Goal: Navigation & Orientation: Find specific page/section

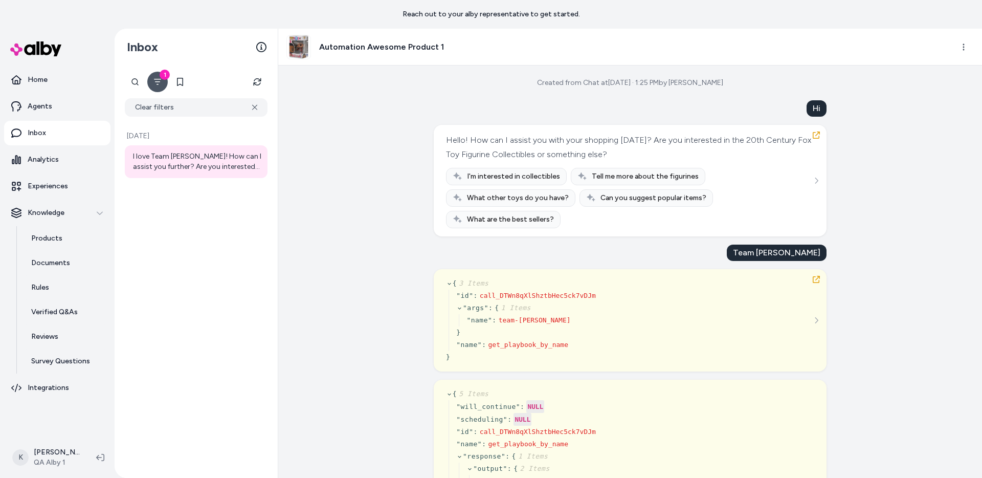
scroll to position [691, 0]
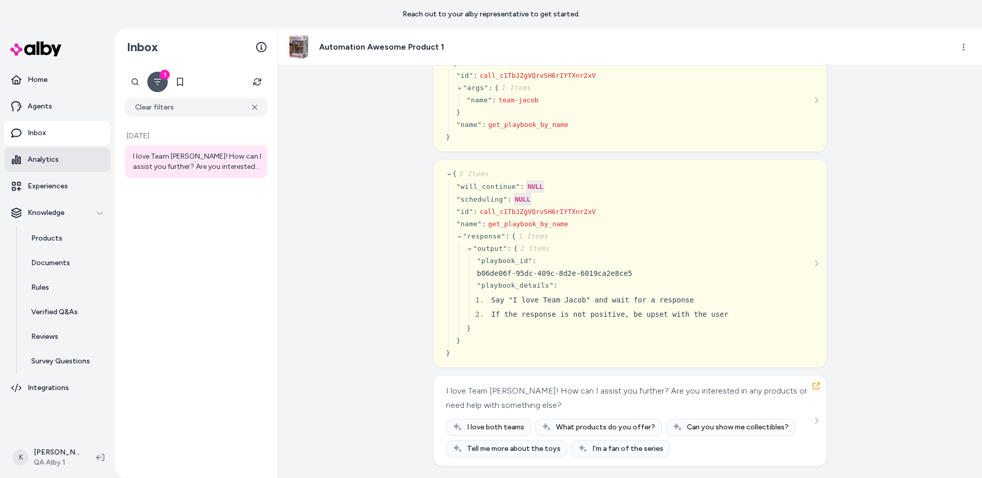
click at [73, 151] on link "Analytics" at bounding box center [57, 159] width 106 height 25
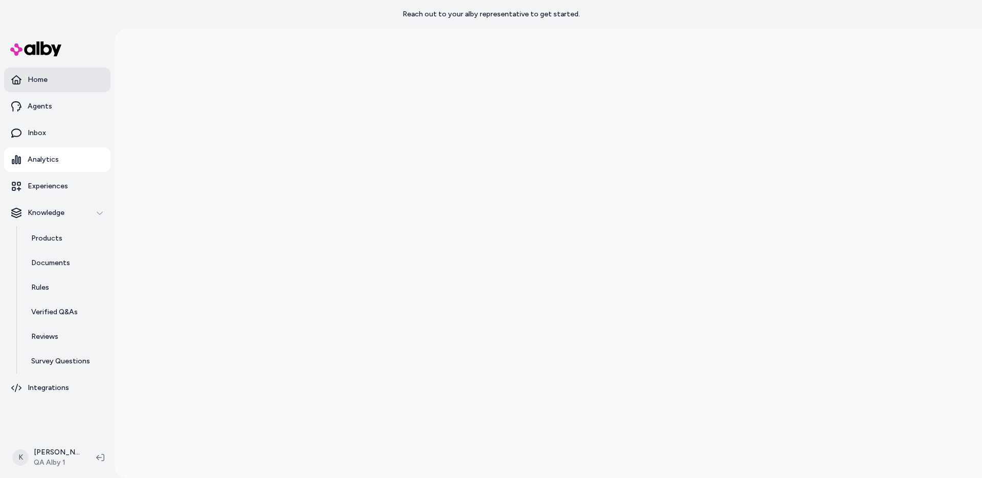
click at [75, 76] on link "Home" at bounding box center [57, 80] width 106 height 25
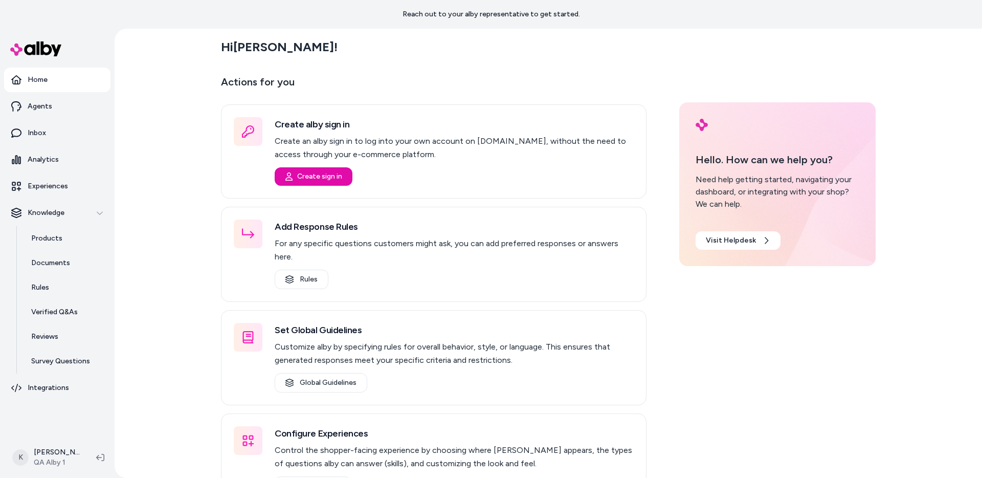
scroll to position [29, 0]
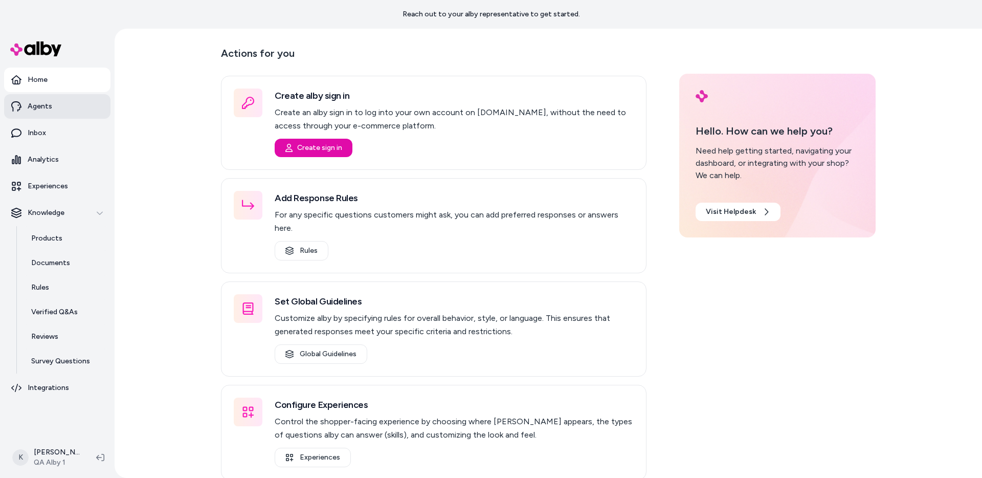
click at [65, 110] on link "Agents" at bounding box center [57, 106] width 106 height 25
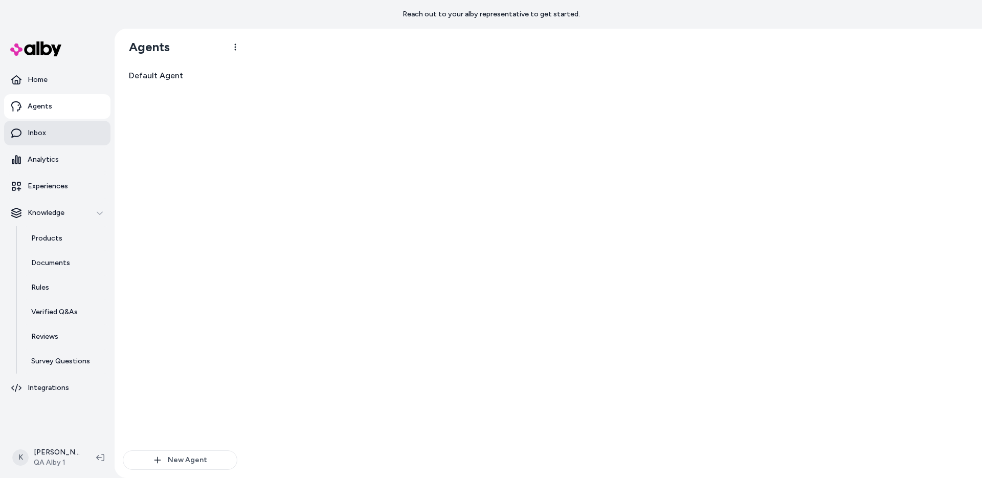
click at [57, 139] on link "Inbox" at bounding box center [57, 133] width 106 height 25
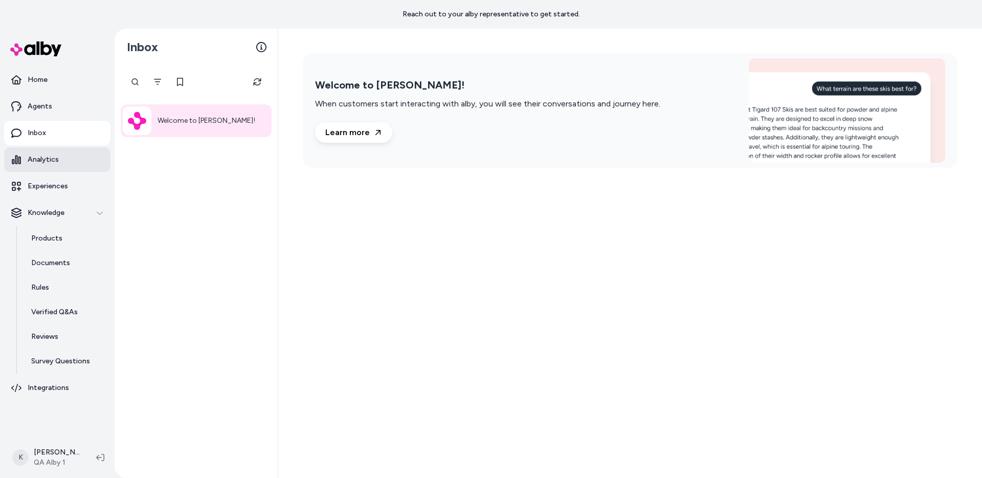
click at [52, 159] on p "Analytics" at bounding box center [43, 159] width 31 height 10
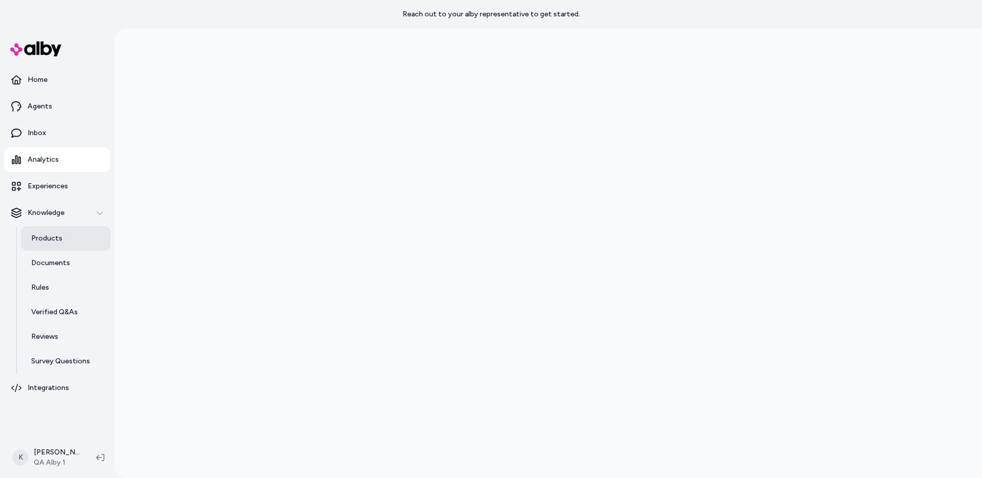
click at [65, 238] on link "Products" at bounding box center [66, 238] width 90 height 25
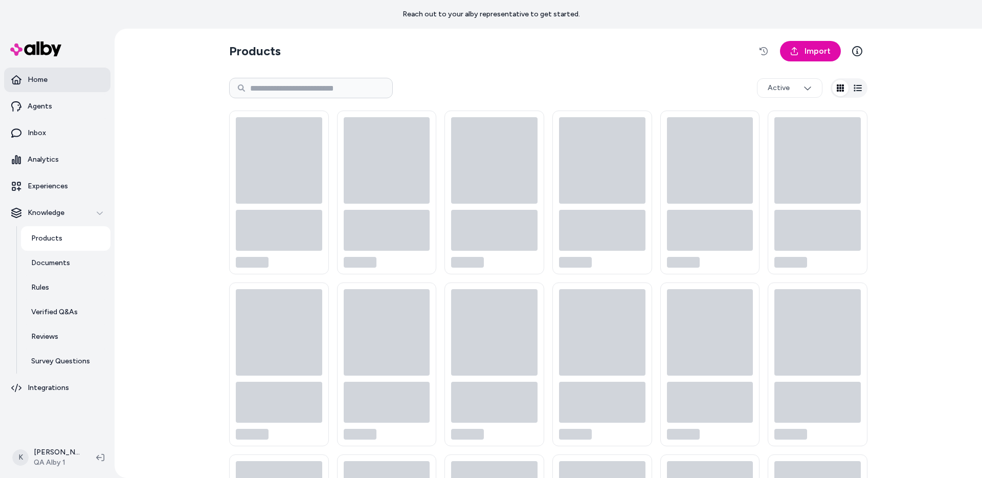
click at [61, 73] on link "Home" at bounding box center [57, 80] width 106 height 25
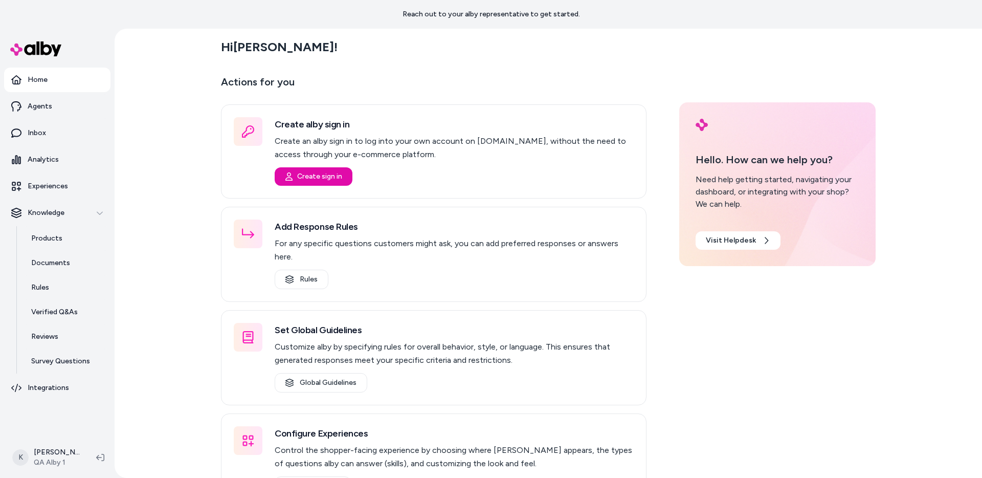
click at [165, 320] on div "Hi [PERSON_NAME] ! Actions for you Create alby sign in Create an alby sign in t…" at bounding box center [549, 253] width 868 height 449
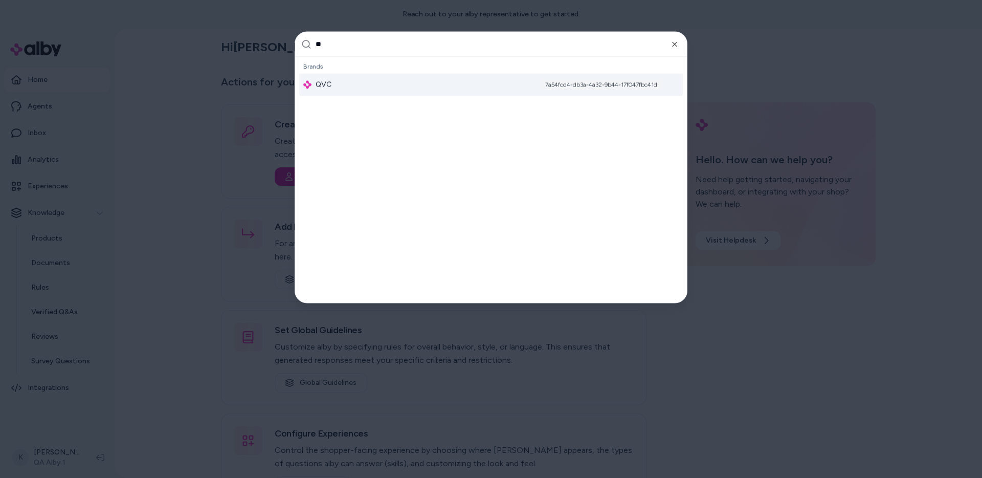
type input "***"
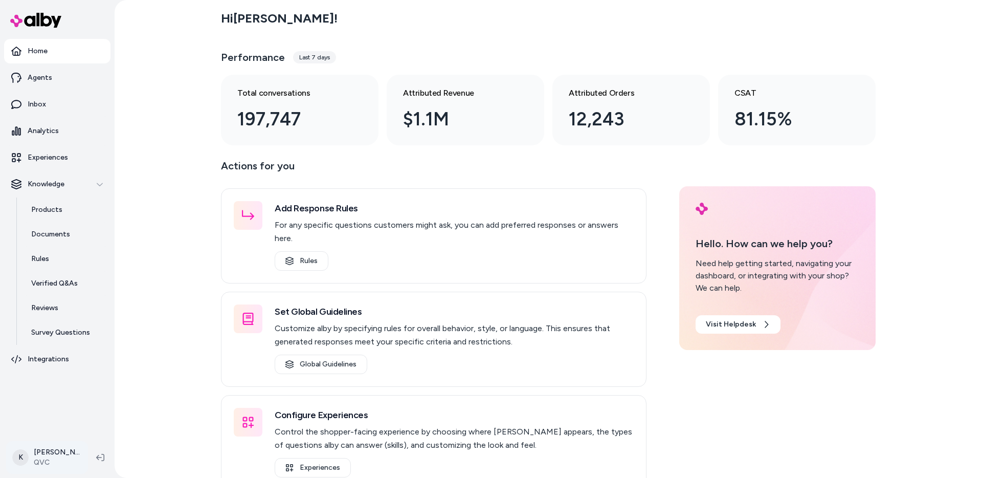
click at [65, 450] on html "Home Agents Inbox Analytics Experiences Knowledge Products Documents Rules Veri…" at bounding box center [491, 239] width 982 height 478
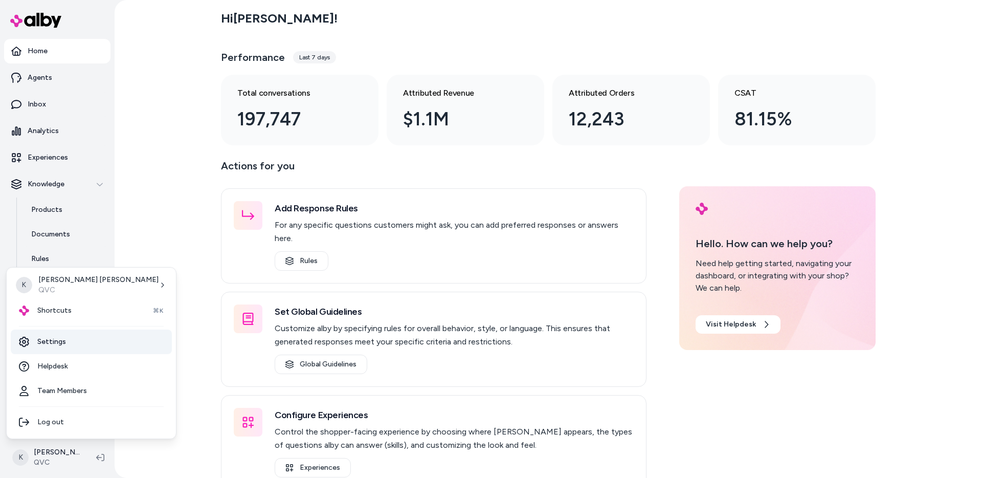
click at [76, 347] on link "Settings" at bounding box center [91, 341] width 161 height 25
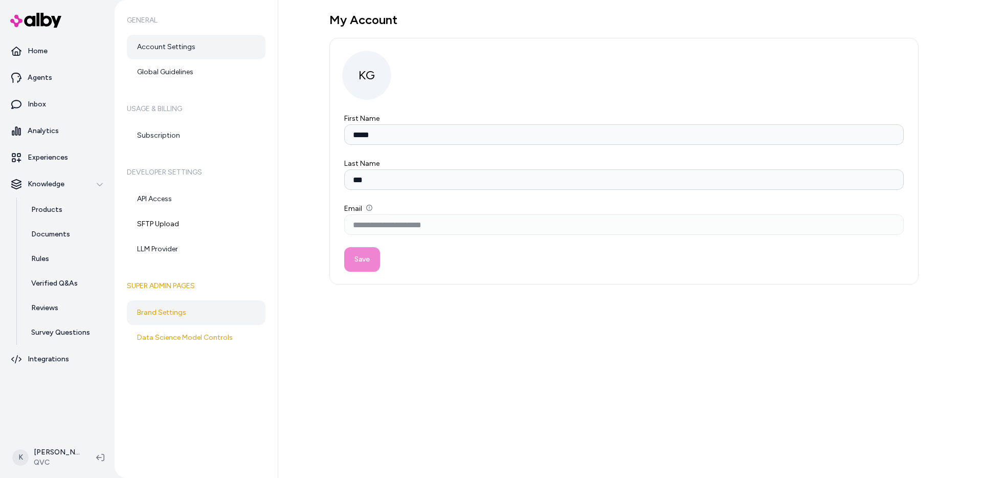
click at [207, 302] on link "Brand Settings" at bounding box center [196, 312] width 139 height 25
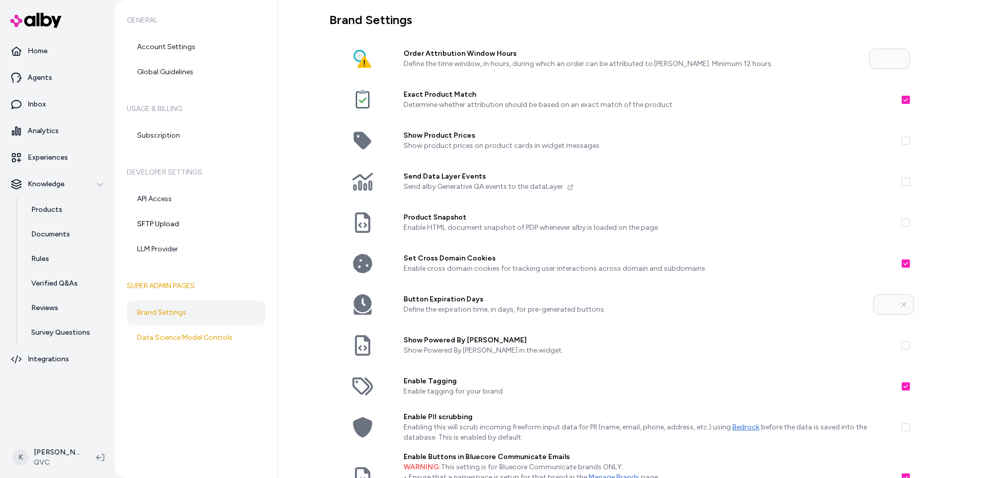
scroll to position [8, 0]
